Goal: Task Accomplishment & Management: Complete application form

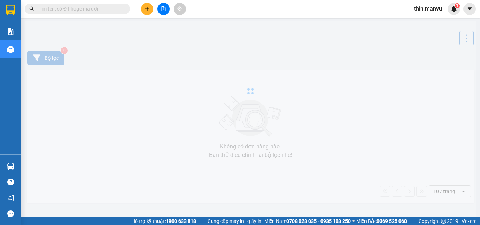
click at [150, 6] on button at bounding box center [147, 9] width 12 height 12
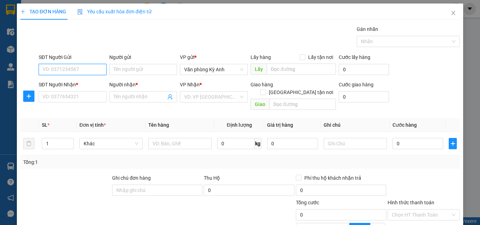
click at [84, 72] on input "SĐT Người Gửi" at bounding box center [73, 69] width 68 height 11
type input "0975950733"
click at [70, 85] on div "0975950733 - oạnh" at bounding box center [72, 84] width 59 height 8
type input "oạnh"
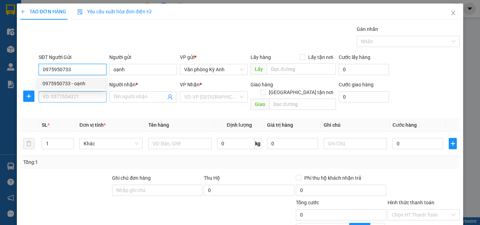
type input "0975950733"
click at [70, 98] on input "SĐT Người Nhận *" at bounding box center [73, 96] width 68 height 11
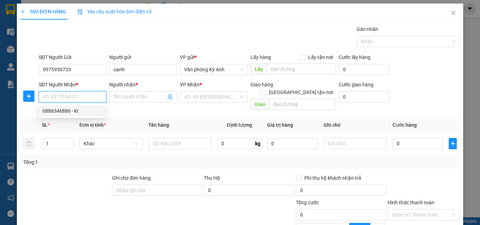
click at [66, 110] on div "0886346886 - kt" at bounding box center [72, 111] width 59 height 8
type input "0886346886"
type input "kt"
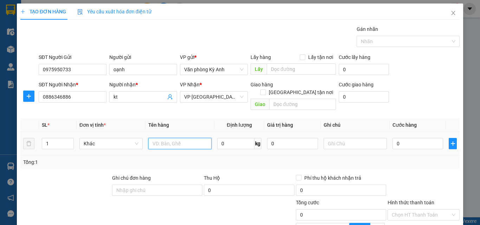
click at [166, 138] on input "text" at bounding box center [179, 143] width 63 height 11
type input "2 xop"
click at [393, 138] on input "0" at bounding box center [418, 143] width 51 height 11
type input "1"
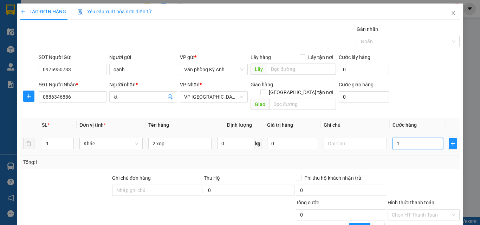
type input "1"
type input "10"
type input "100"
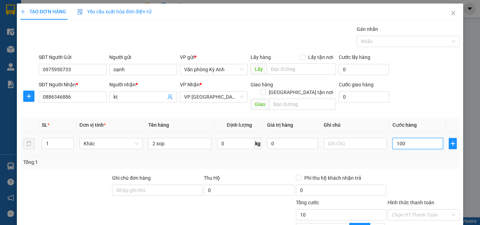
type input "100"
type input "1.000"
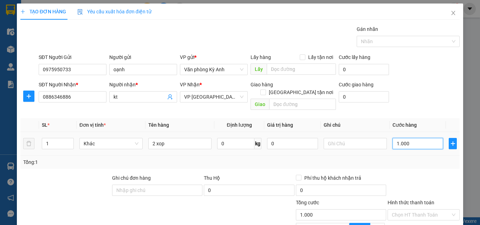
type input "10.000"
type input "100.000"
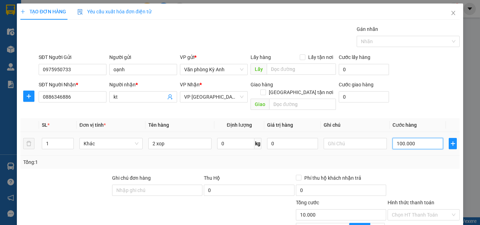
type input "100.000"
click at [393, 138] on input "100.000" at bounding box center [418, 143] width 51 height 11
type input "200.000"
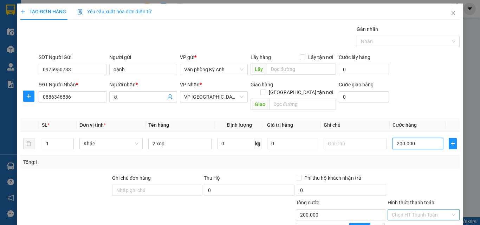
type input "200.000"
click at [400, 210] on input "Hình thức thanh toán" at bounding box center [421, 215] width 59 height 11
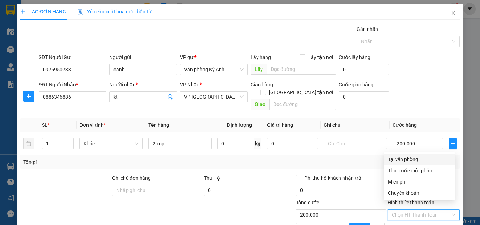
click at [401, 160] on div "Tại văn phòng" at bounding box center [419, 160] width 63 height 8
type input "0"
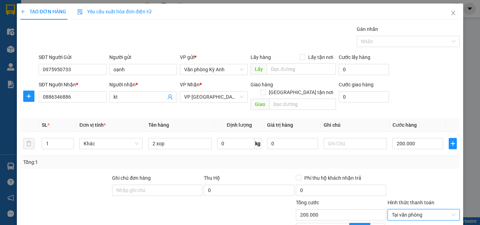
scroll to position [71, 0]
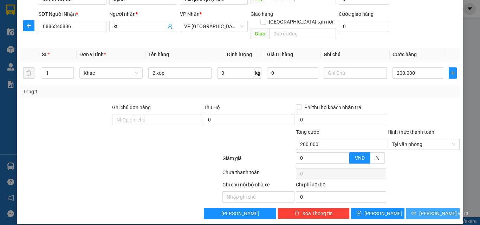
click at [421, 208] on button "[PERSON_NAME] và In" at bounding box center [433, 213] width 54 height 11
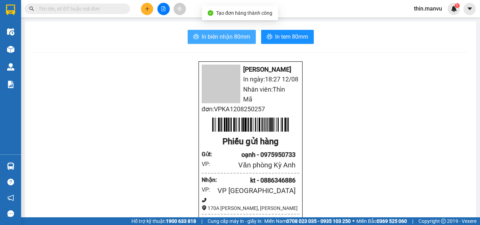
click at [212, 31] on button "In biên nhận 80mm" at bounding box center [222, 37] width 68 height 14
